Goal: Task Accomplishment & Management: Complete application form

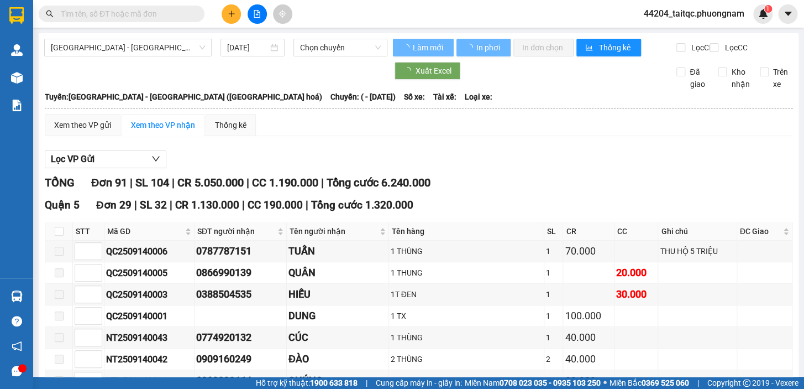
type input "[DATE]"
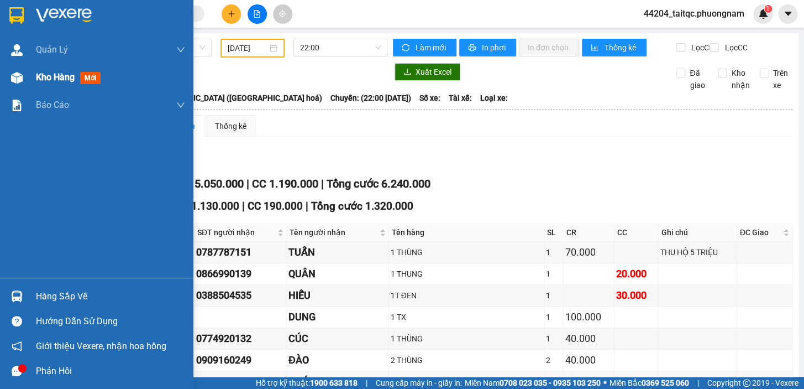
click at [35, 79] on div "Kho hàng mới" at bounding box center [96, 78] width 193 height 28
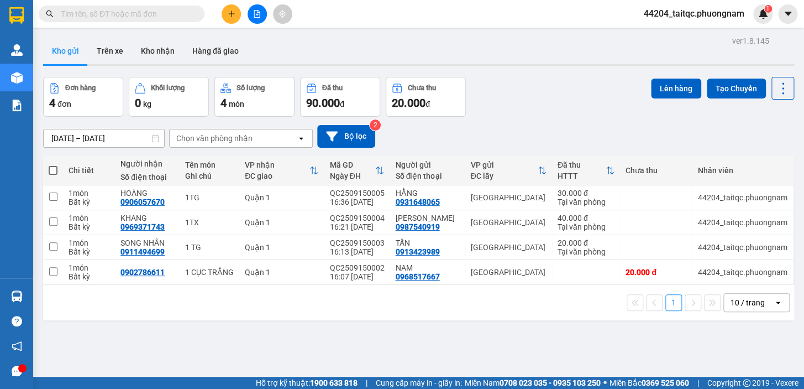
paste input "0977954984"
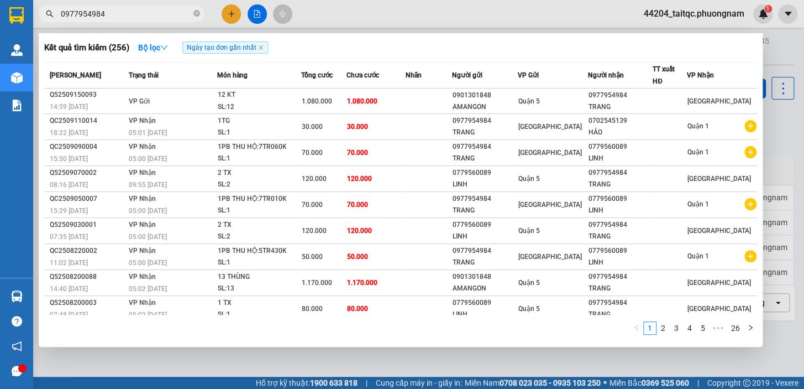
type input "0977954984"
click at [200, 16] on span "0977954984" at bounding box center [122, 14] width 166 height 17
click at [196, 11] on icon "close-circle" at bounding box center [196, 13] width 7 height 7
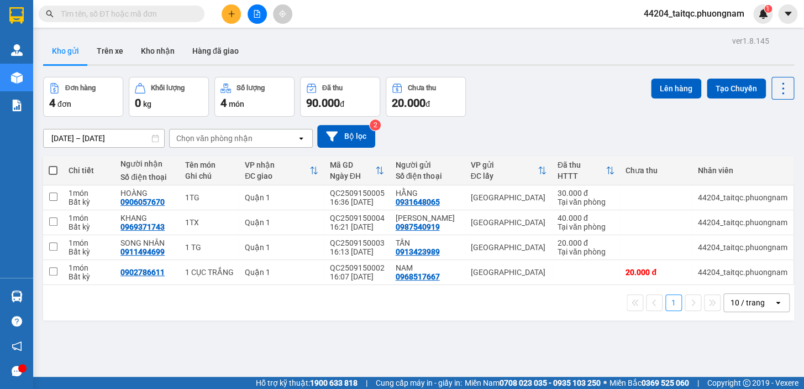
click at [231, 15] on icon "plus" at bounding box center [231, 14] width 1 height 6
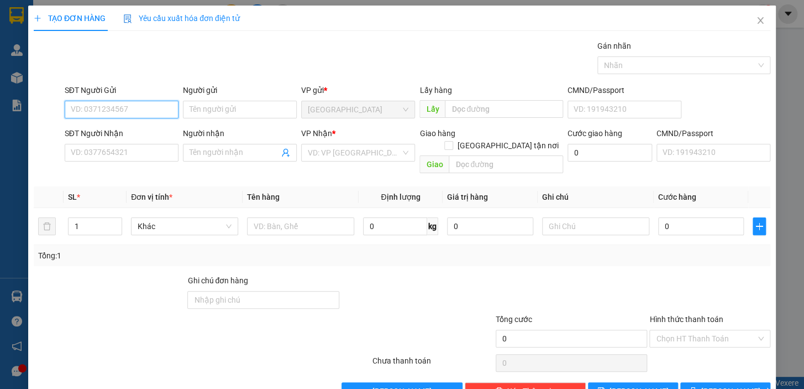
click at [144, 110] on input "SĐT Người Gửi" at bounding box center [122, 110] width 114 height 18
type input "0901472316"
click at [213, 111] on input "Người gửi" at bounding box center [240, 110] width 114 height 18
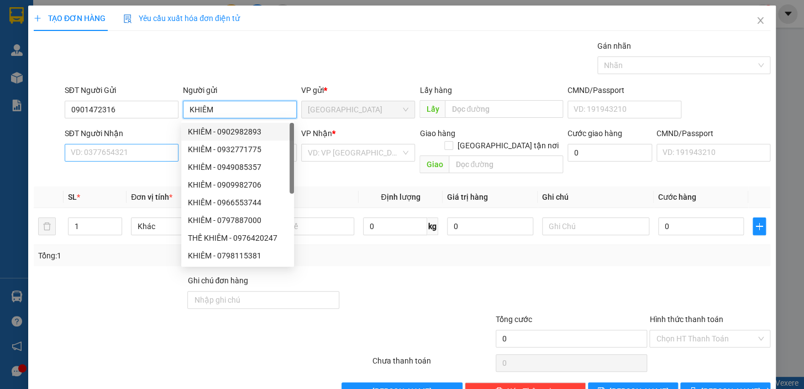
type input "KHIÊM"
click at [119, 151] on input "SĐT Người Nhận" at bounding box center [122, 153] width 114 height 18
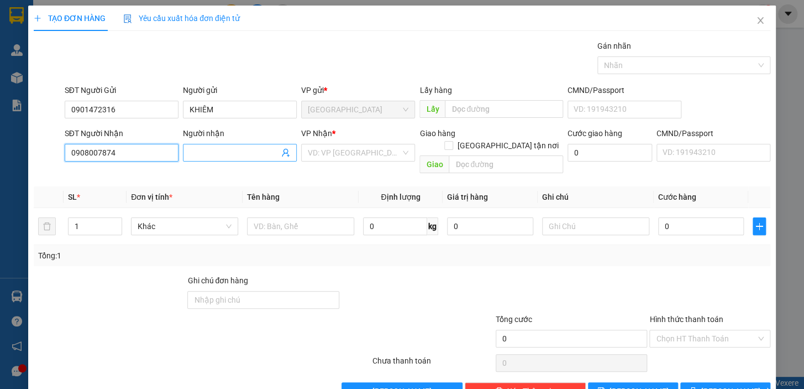
type input "0908007874"
click at [220, 150] on input "Người nhận" at bounding box center [235, 152] width 90 height 12
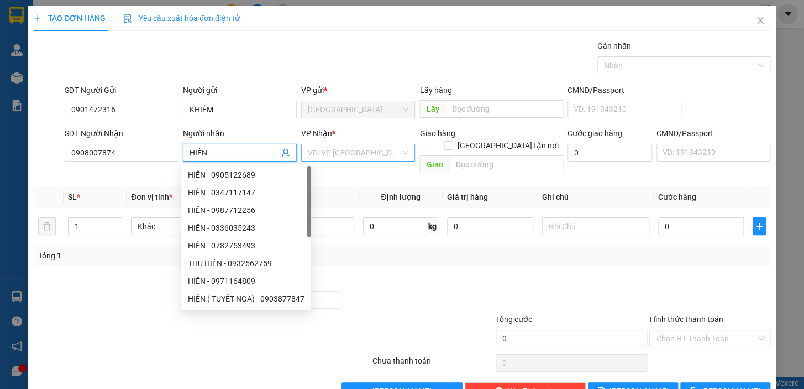
type input "HIỀN"
click at [370, 152] on input "search" at bounding box center [354, 152] width 93 height 17
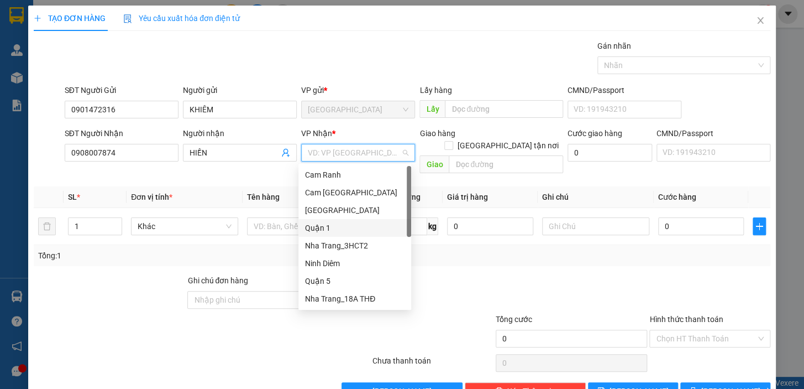
click at [333, 227] on div "Quận 1" at bounding box center [354, 228] width 99 height 12
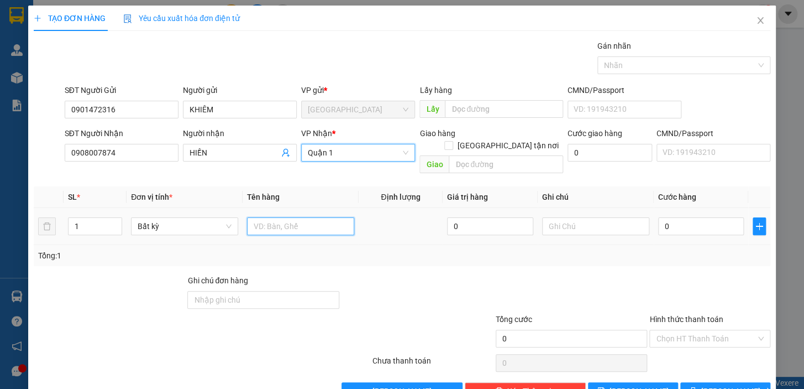
click at [270, 217] on input "text" at bounding box center [300, 226] width 107 height 18
type input "1 TẬP HS"
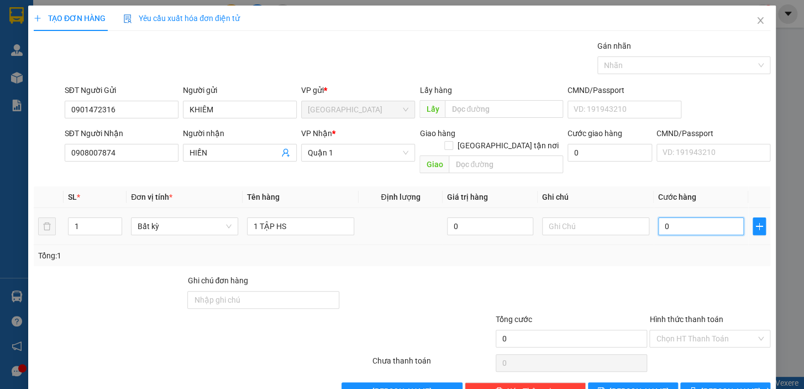
click at [705, 217] on input "0" at bounding box center [701, 226] width 86 height 18
drag, startPoint x: 689, startPoint y: 211, endPoint x: 654, endPoint y: 216, distance: 34.6
click at [658, 217] on input "0" at bounding box center [701, 226] width 86 height 18
type input "2"
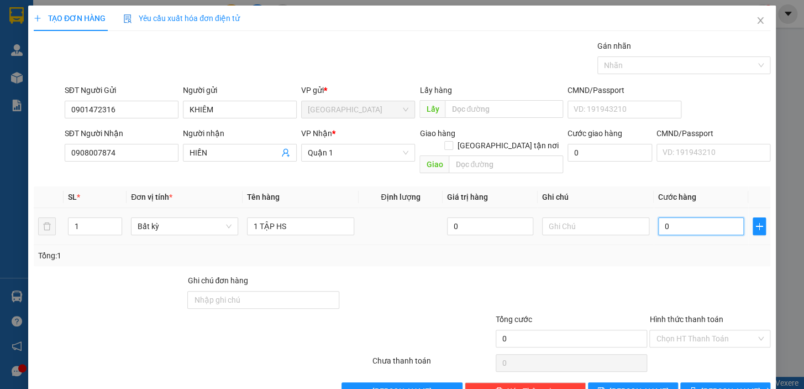
type input "2"
type input "20"
type input "20.000"
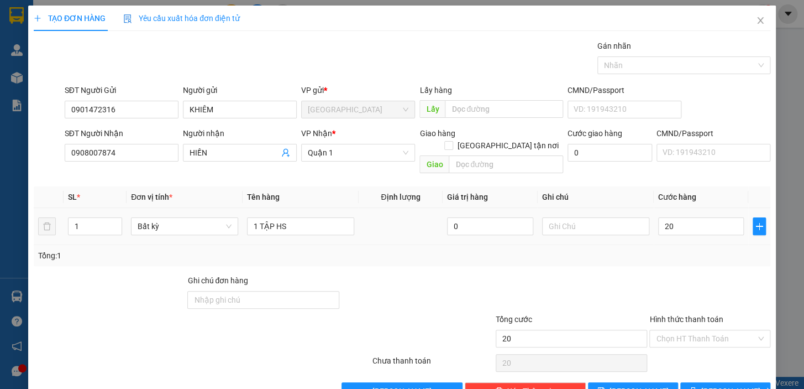
type input "20.000"
click at [674, 249] on div "Tổng: 1" at bounding box center [402, 255] width 728 height 12
click at [706, 330] on input "Hình thức thanh toán" at bounding box center [706, 338] width 100 height 17
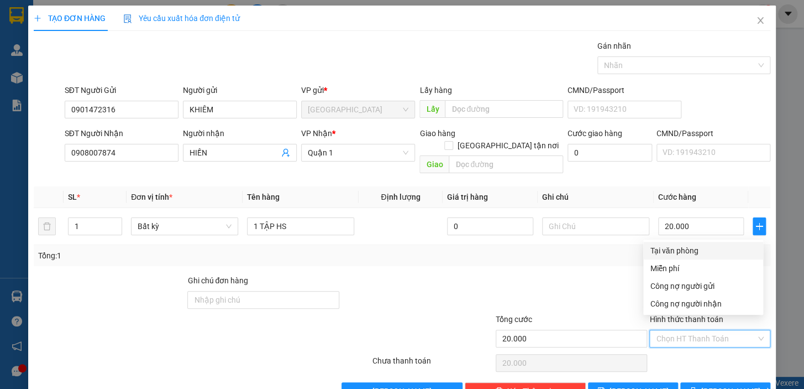
click at [691, 251] on div "Tại văn phòng" at bounding box center [703, 250] width 107 height 12
type input "0"
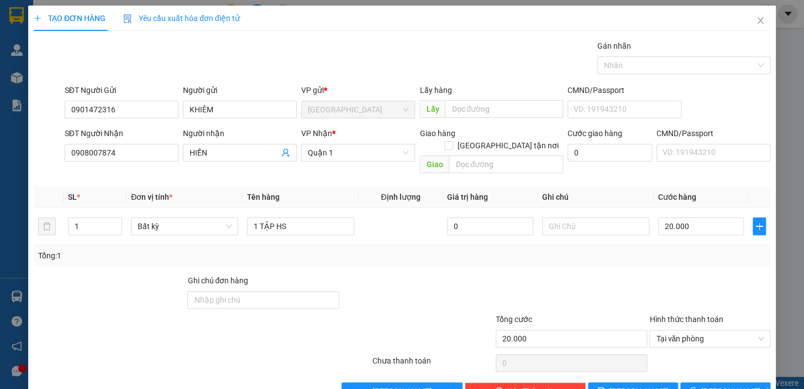
click at [714, 387] on div "TẠO ĐƠN HÀNG Yêu cầu xuất hóa đơn điện tử Transit Pickup Surcharge Ids Transit …" at bounding box center [402, 207] width 748 height 402
click at [713, 385] on span "[PERSON_NAME] và In" at bounding box center [739, 391] width 77 height 12
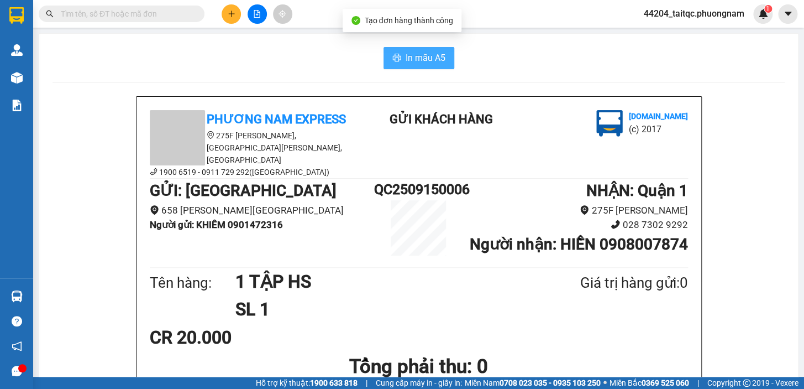
click at [441, 53] on button "In mẫu A5" at bounding box center [419, 58] width 71 height 22
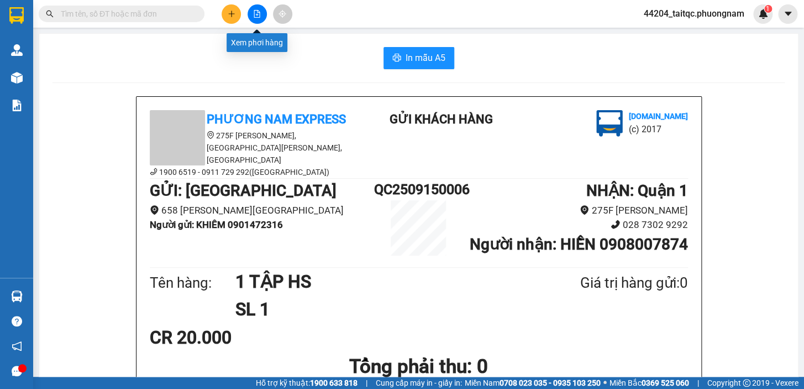
click at [230, 13] on icon "plus" at bounding box center [231, 13] width 6 height 1
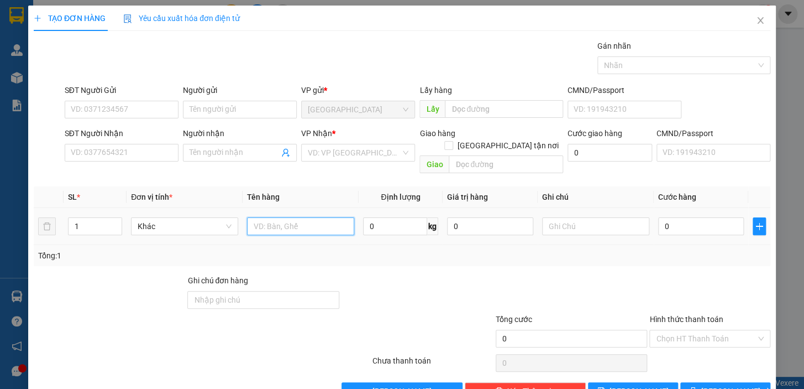
click at [270, 220] on input "text" at bounding box center [300, 226] width 107 height 18
type input "1TG"
click at [661, 217] on input "0" at bounding box center [701, 226] width 86 height 18
type input "3"
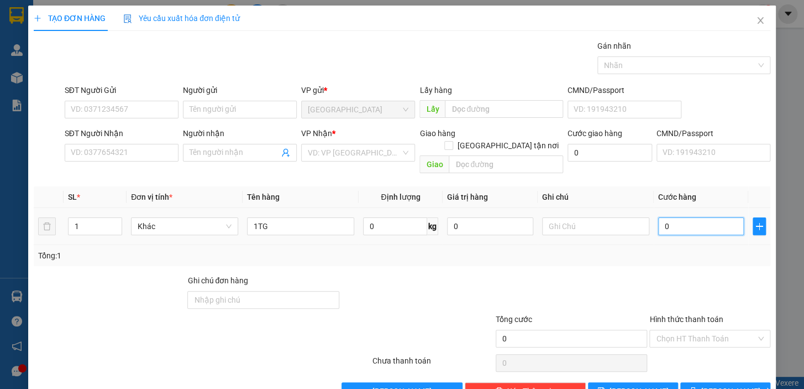
type input "3"
type input "30"
type input "30.000"
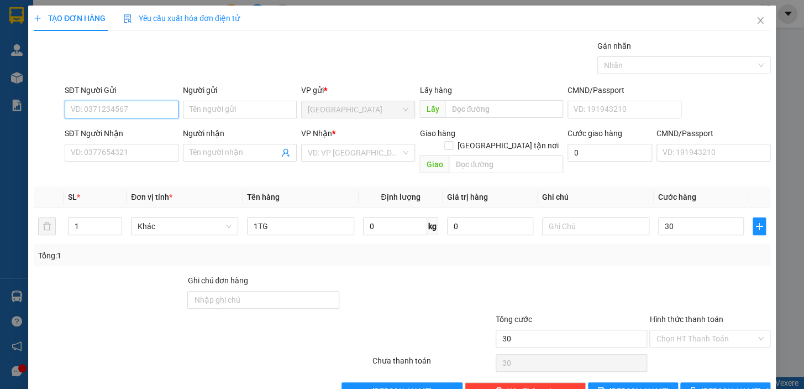
type input "30.000"
click at [155, 111] on input "SĐT Người Gửi" at bounding box center [122, 110] width 114 height 18
type input "0888027967"
click at [126, 132] on div "0888027967 - BÍCH" at bounding box center [120, 131] width 99 height 12
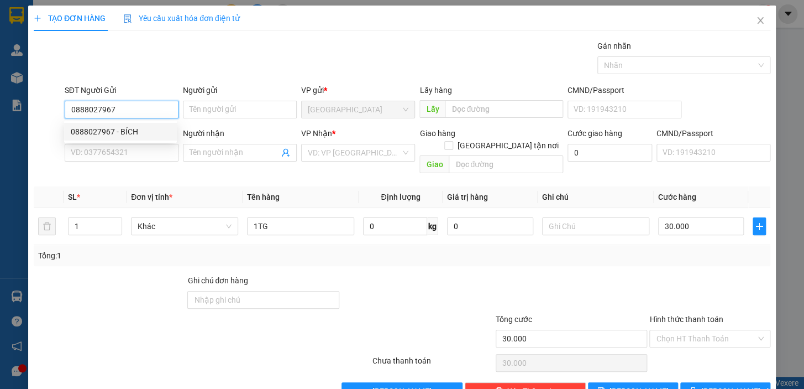
type input "BÍCH"
type input "0941770303"
type input "QUÂN"
click at [135, 108] on input "0888027967" at bounding box center [122, 110] width 114 height 18
type input "0888027967"
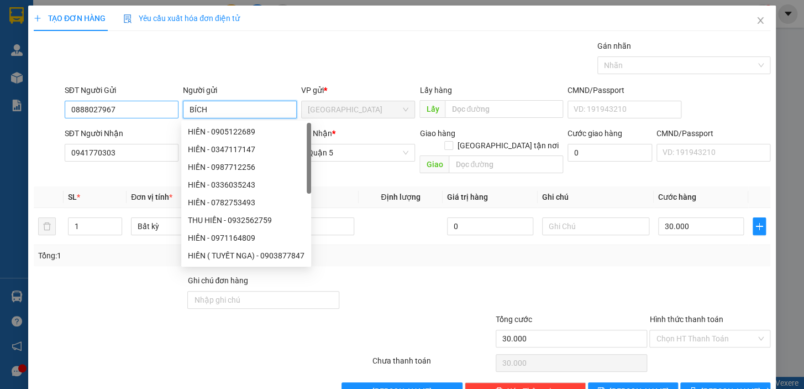
drag, startPoint x: 213, startPoint y: 105, endPoint x: 174, endPoint y: 107, distance: 39.3
click at [174, 107] on div "SĐT Người Gửi 0888027967 Người gửi BÍCH VP gửi * [GEOGRAPHIC_DATA] Lấy hàng Lấy…" at bounding box center [417, 103] width 710 height 39
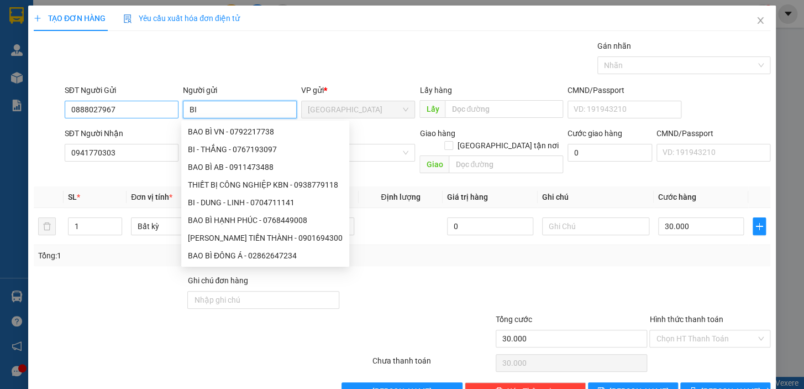
type input "BI"
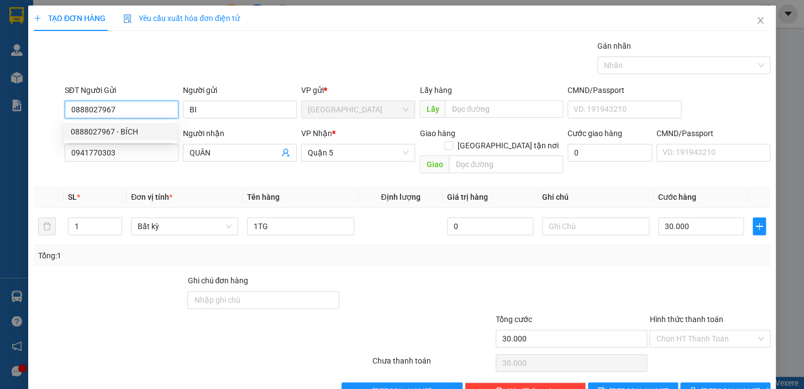
drag, startPoint x: 127, startPoint y: 108, endPoint x: 62, endPoint y: 107, distance: 64.1
click at [62, 107] on div "SĐT Người Gửi 0888027967" at bounding box center [121, 103] width 118 height 39
click at [151, 107] on input "0914335143" at bounding box center [122, 110] width 114 height 18
type input "0914335143"
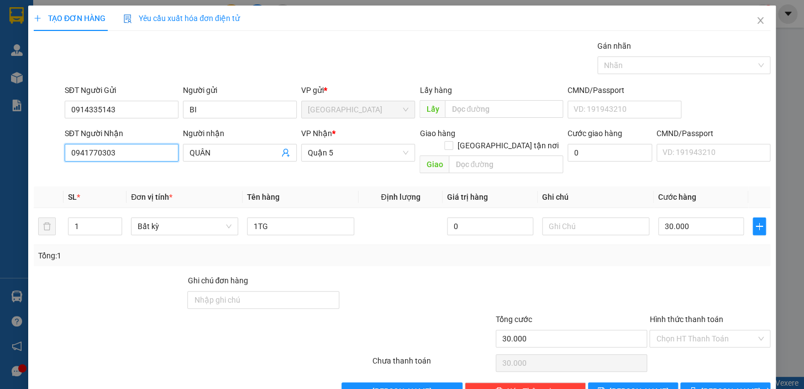
drag, startPoint x: 129, startPoint y: 154, endPoint x: 29, endPoint y: 153, distance: 100.1
click at [29, 153] on div "TẠO ĐƠN HÀNG Yêu cầu xuất hóa đơn điện tử Transit Pickup Surcharge Ids Transit …" at bounding box center [402, 207] width 748 height 402
click at [143, 152] on input "SĐT Người Nhận" at bounding box center [122, 153] width 114 height 18
click at [139, 152] on input "SĐT Người Nhận" at bounding box center [122, 153] width 114 height 18
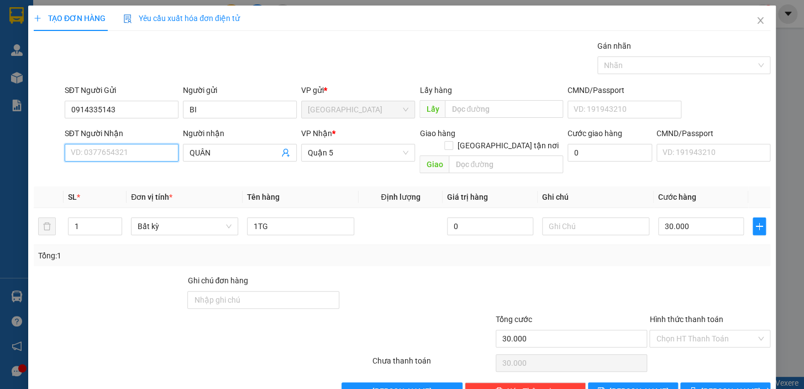
click at [123, 155] on input "SĐT Người Nhận" at bounding box center [122, 153] width 114 height 18
click at [121, 153] on input "SĐT Người Nhận" at bounding box center [122, 153] width 114 height 18
click at [123, 175] on div "0941770303 - QUÂN" at bounding box center [120, 175] width 99 height 12
type input "0941770303"
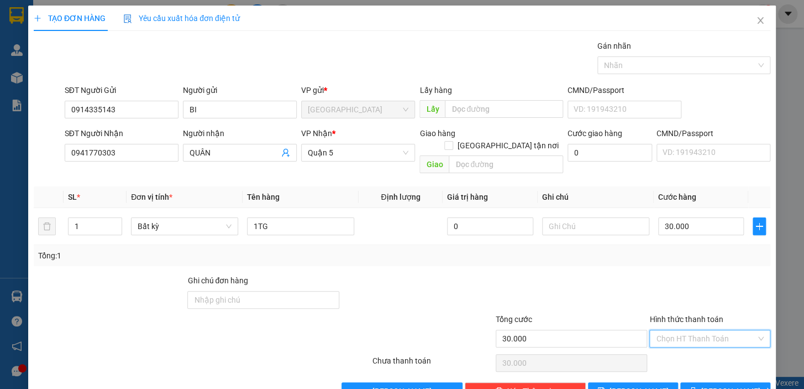
click at [705, 331] on input "Hình thức thanh toán" at bounding box center [706, 338] width 100 height 17
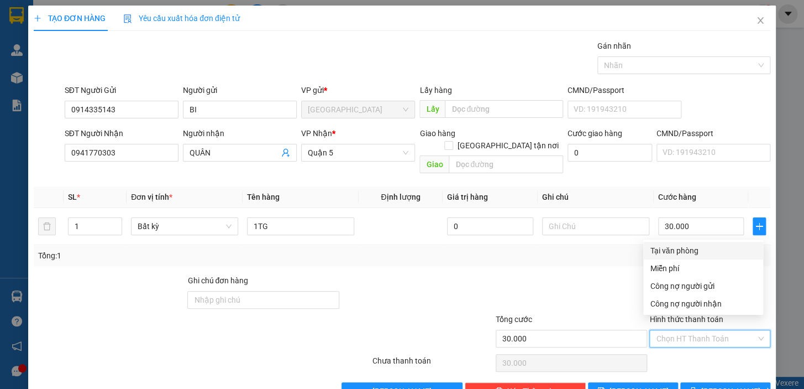
click at [688, 247] on div "Tại văn phòng" at bounding box center [703, 250] width 107 height 12
type input "0"
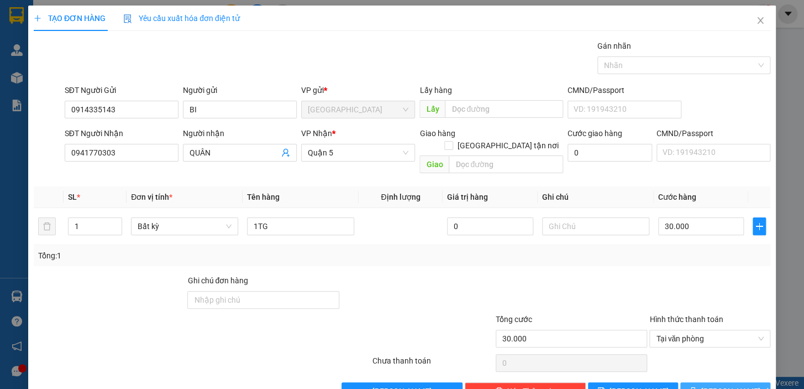
click at [723, 385] on span "[PERSON_NAME] và In" at bounding box center [739, 391] width 77 height 12
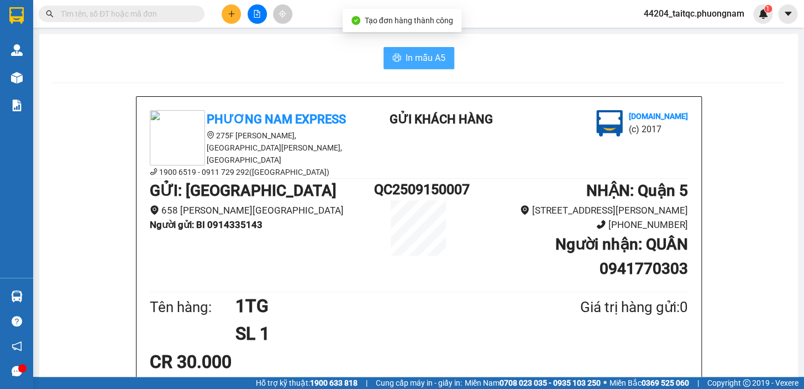
click at [409, 60] on span "In mẫu A5" at bounding box center [426, 58] width 40 height 14
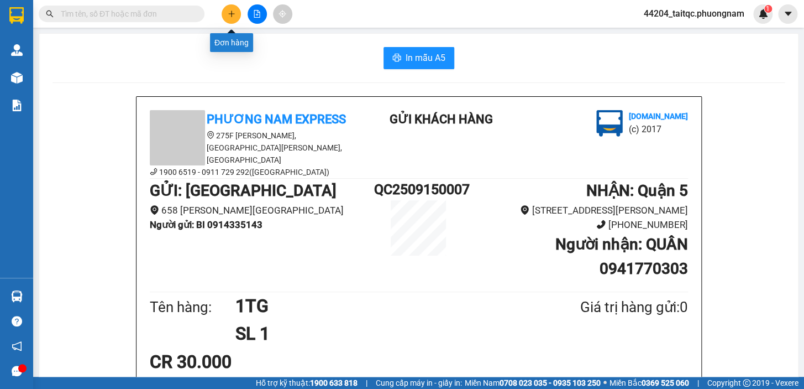
click at [232, 10] on icon "plus" at bounding box center [232, 14] width 8 height 8
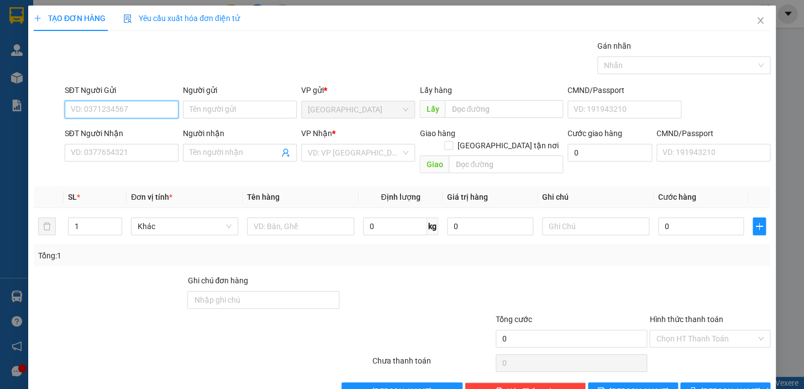
click at [118, 105] on input "SĐT Người Gửi" at bounding box center [122, 110] width 114 height 18
click at [116, 125] on div "0914186644 - UYÊN - [PERSON_NAME]" at bounding box center [138, 131] width 134 height 12
type input "0914186644"
type input "UYÊN - ĐỨC THỊNH"
type input "0906851477"
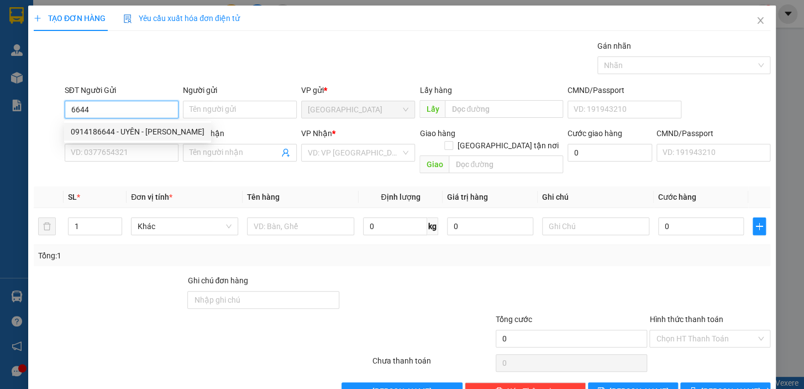
type input "[DEMOGRAPHIC_DATA][PERSON_NAME]"
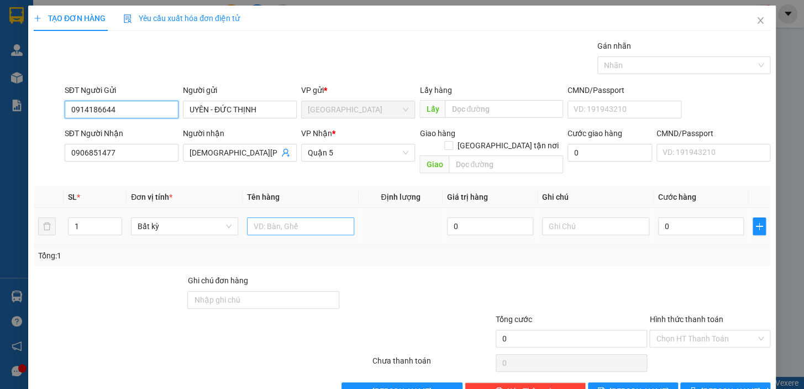
type input "0914186644"
click at [285, 217] on input "text" at bounding box center [300, 226] width 107 height 18
type input "1 H ĐEN"
click at [674, 217] on input "0" at bounding box center [701, 226] width 86 height 18
drag, startPoint x: 669, startPoint y: 205, endPoint x: 648, endPoint y: 214, distance: 22.7
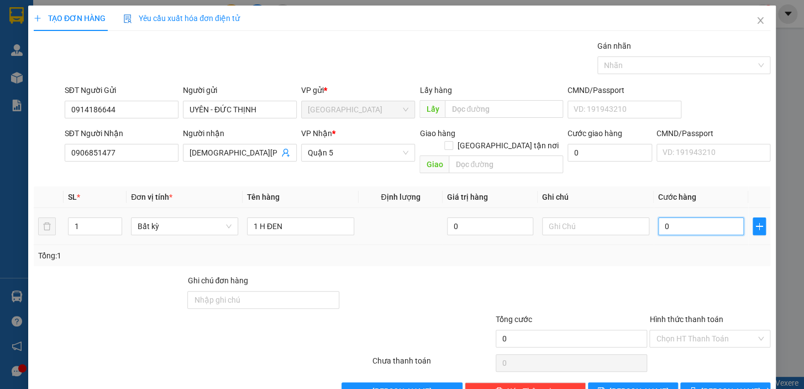
click at [654, 214] on td "0" at bounding box center [701, 226] width 95 height 37
type input "3"
type input "30"
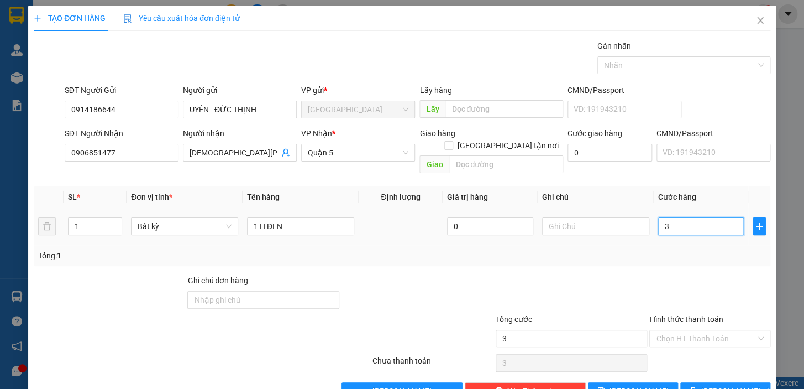
type input "30"
type input "30.000"
click at [652, 245] on div "Tổng: 1" at bounding box center [402, 255] width 737 height 21
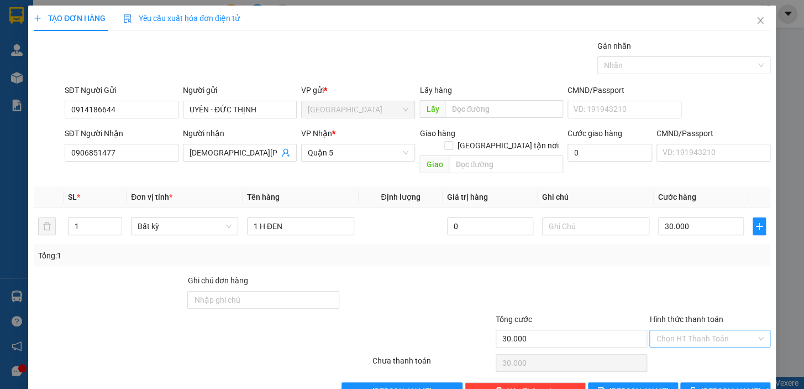
click at [708, 330] on input "Hình thức thanh toán" at bounding box center [706, 338] width 100 height 17
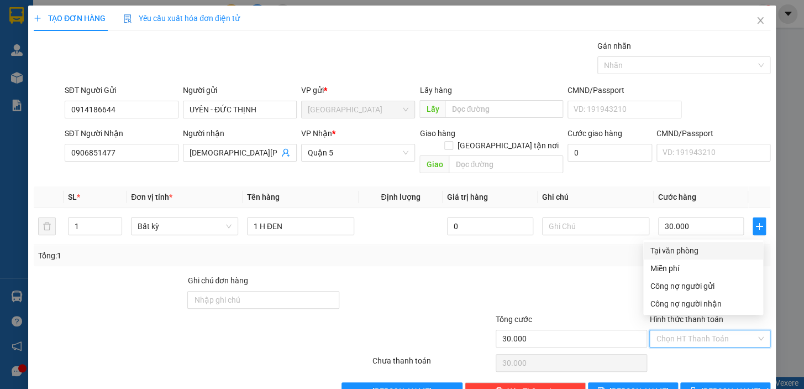
click at [694, 248] on div "Tại văn phòng" at bounding box center [703, 250] width 107 height 12
type input "0"
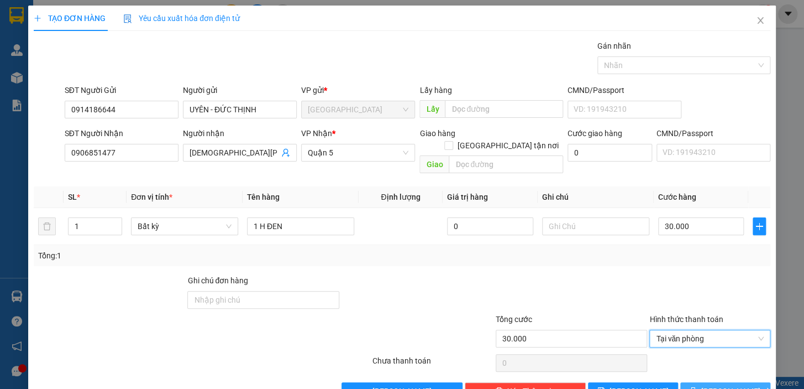
click at [727, 385] on span "[PERSON_NAME] và In" at bounding box center [739, 391] width 77 height 12
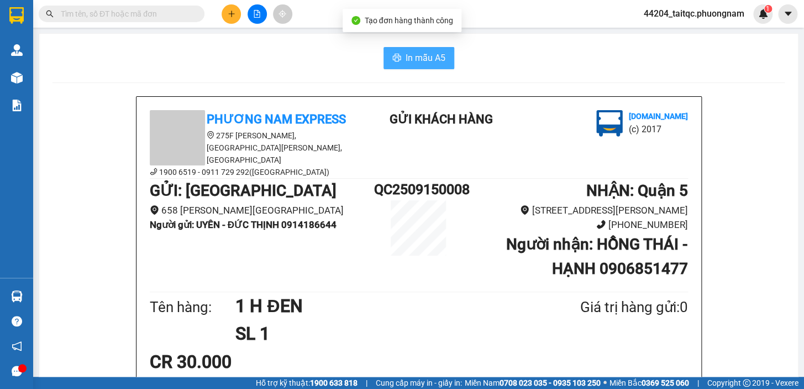
click at [392, 66] on button "In mẫu A5" at bounding box center [419, 58] width 71 height 22
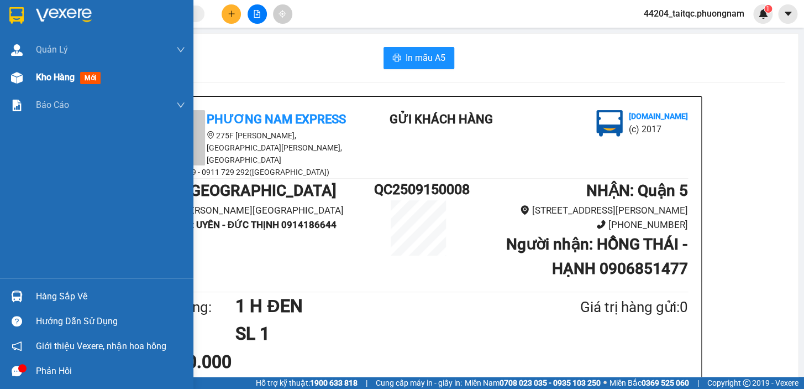
click at [56, 75] on span "Kho hàng" at bounding box center [55, 77] width 39 height 11
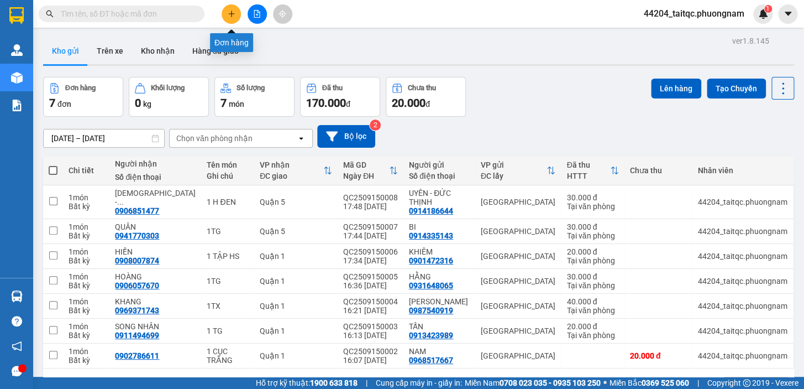
click at [224, 18] on button at bounding box center [231, 13] width 19 height 19
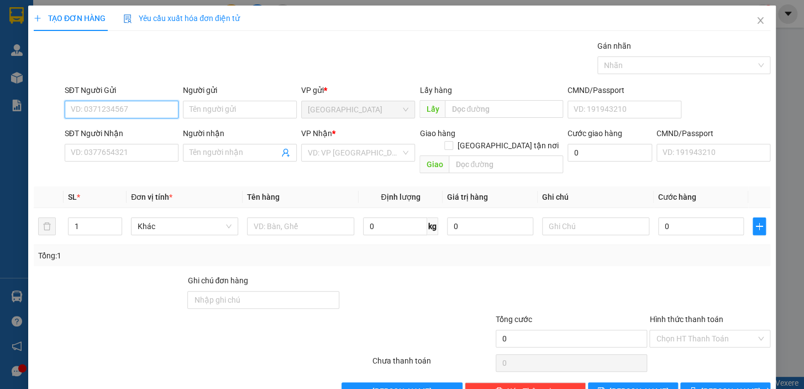
click at [134, 110] on input "SĐT Người Gửi" at bounding box center [122, 110] width 114 height 18
type input "0913136702"
click at [140, 129] on div "0913136702 - [GEOGRAPHIC_DATA]" at bounding box center [133, 131] width 124 height 12
type input "[GEOGRAPHIC_DATA]"
type input "0362735409"
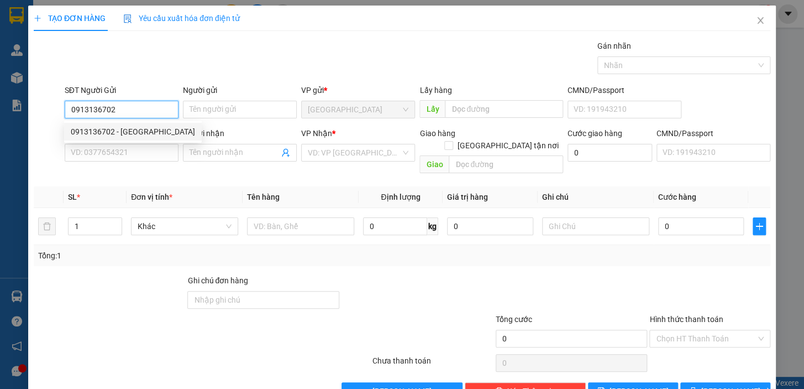
type input "MINH"
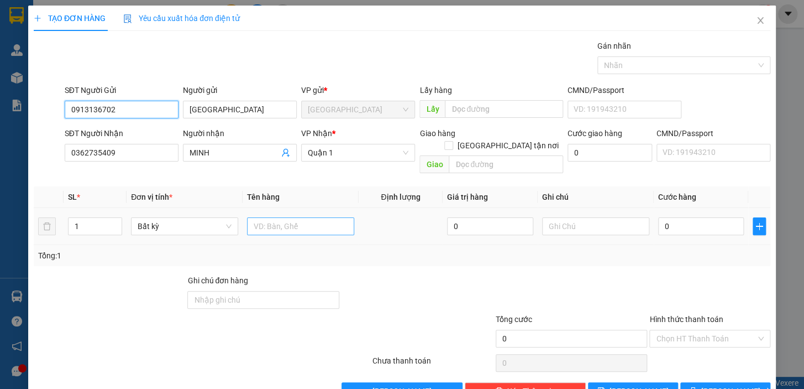
type input "0913136702"
click at [274, 217] on input "text" at bounding box center [300, 226] width 107 height 18
type input "1TX"
click at [683, 217] on input "0" at bounding box center [701, 226] width 86 height 18
drag, startPoint x: 677, startPoint y: 215, endPoint x: 654, endPoint y: 215, distance: 22.7
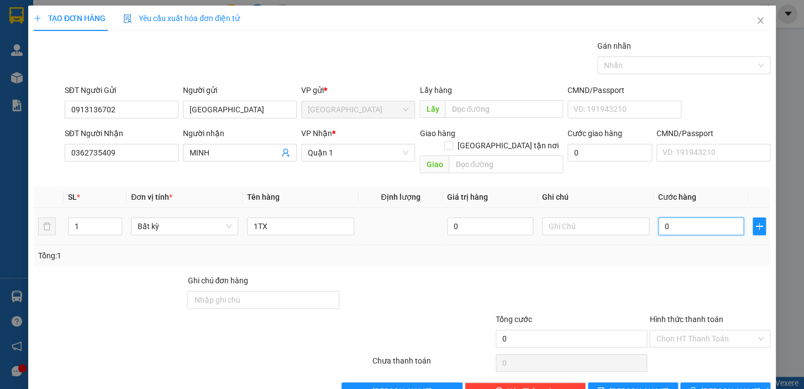
click at [658, 217] on input "0" at bounding box center [701, 226] width 86 height 18
type input "4"
type input "40"
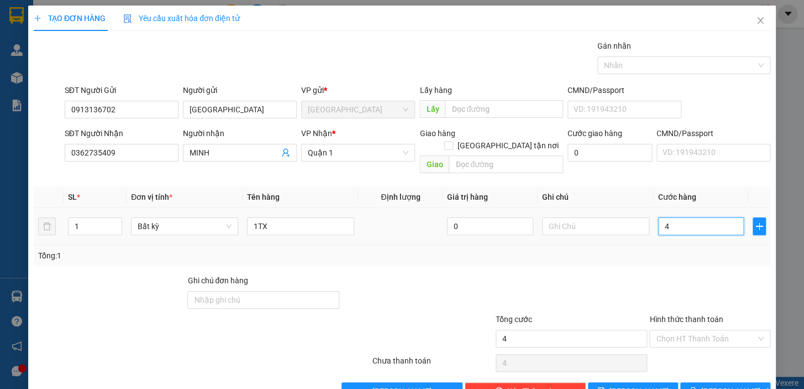
type input "40"
type input "40.000"
click at [675, 254] on div "Transit Pickup Surcharge Ids Transit Deliver Surcharge Ids Transit Deliver Surc…" at bounding box center [402, 220] width 737 height 360
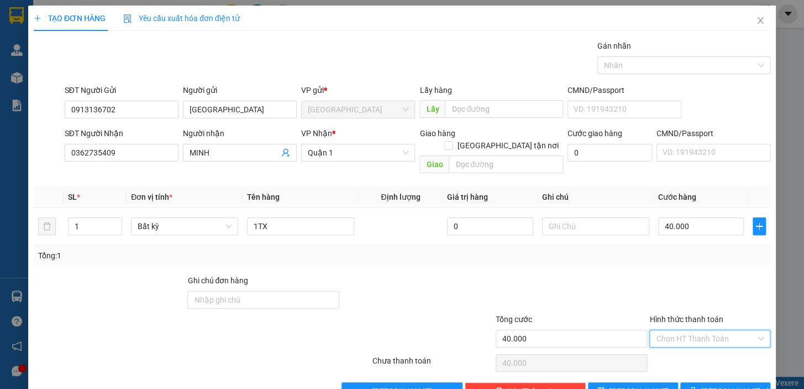
click at [719, 330] on input "Hình thức thanh toán" at bounding box center [706, 338] width 100 height 17
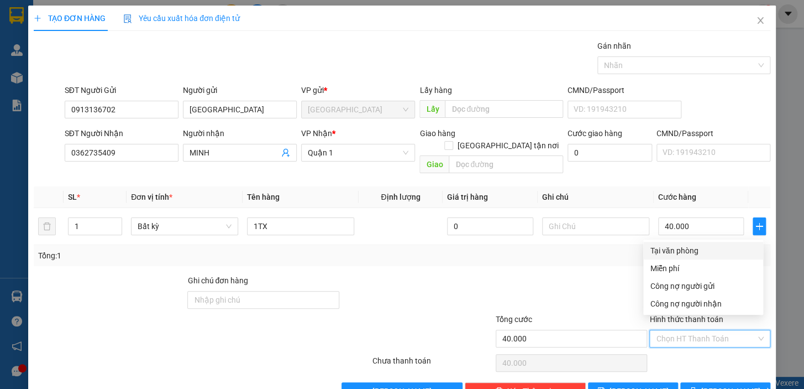
click at [708, 252] on div "Tại văn phòng" at bounding box center [703, 250] width 107 height 12
type input "0"
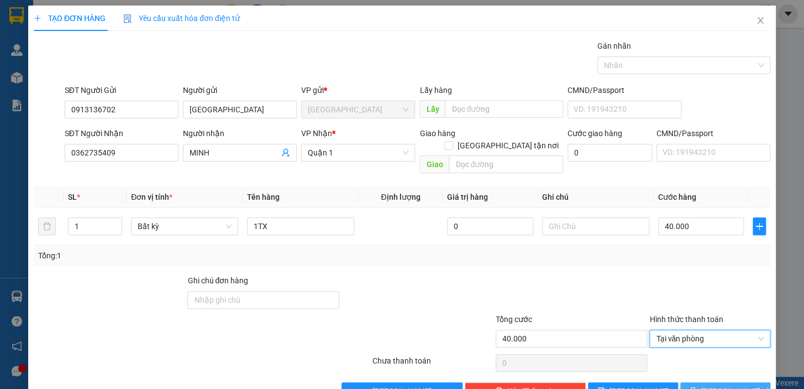
click at [715, 385] on span "[PERSON_NAME] và In" at bounding box center [739, 391] width 77 height 12
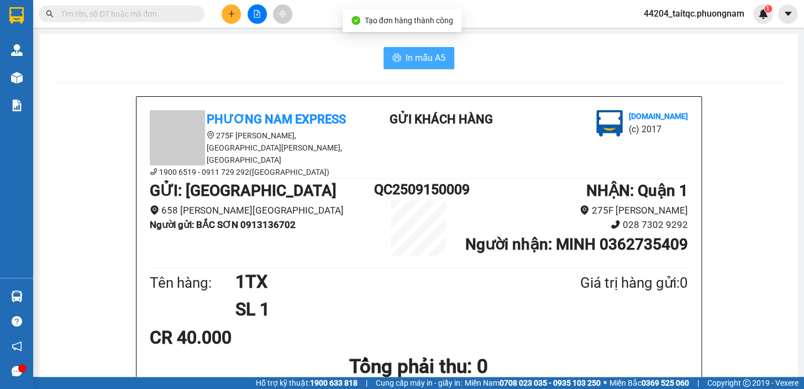
click at [401, 59] on button "In mẫu A5" at bounding box center [419, 58] width 71 height 22
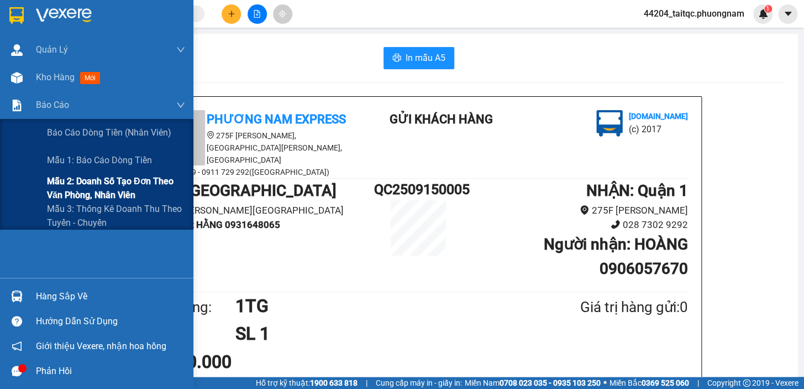
click at [105, 190] on span "Mẫu 2: Doanh số tạo đơn theo Văn phòng, nhân viên" at bounding box center [116, 188] width 138 height 28
